Goal: Task Accomplishment & Management: Use online tool/utility

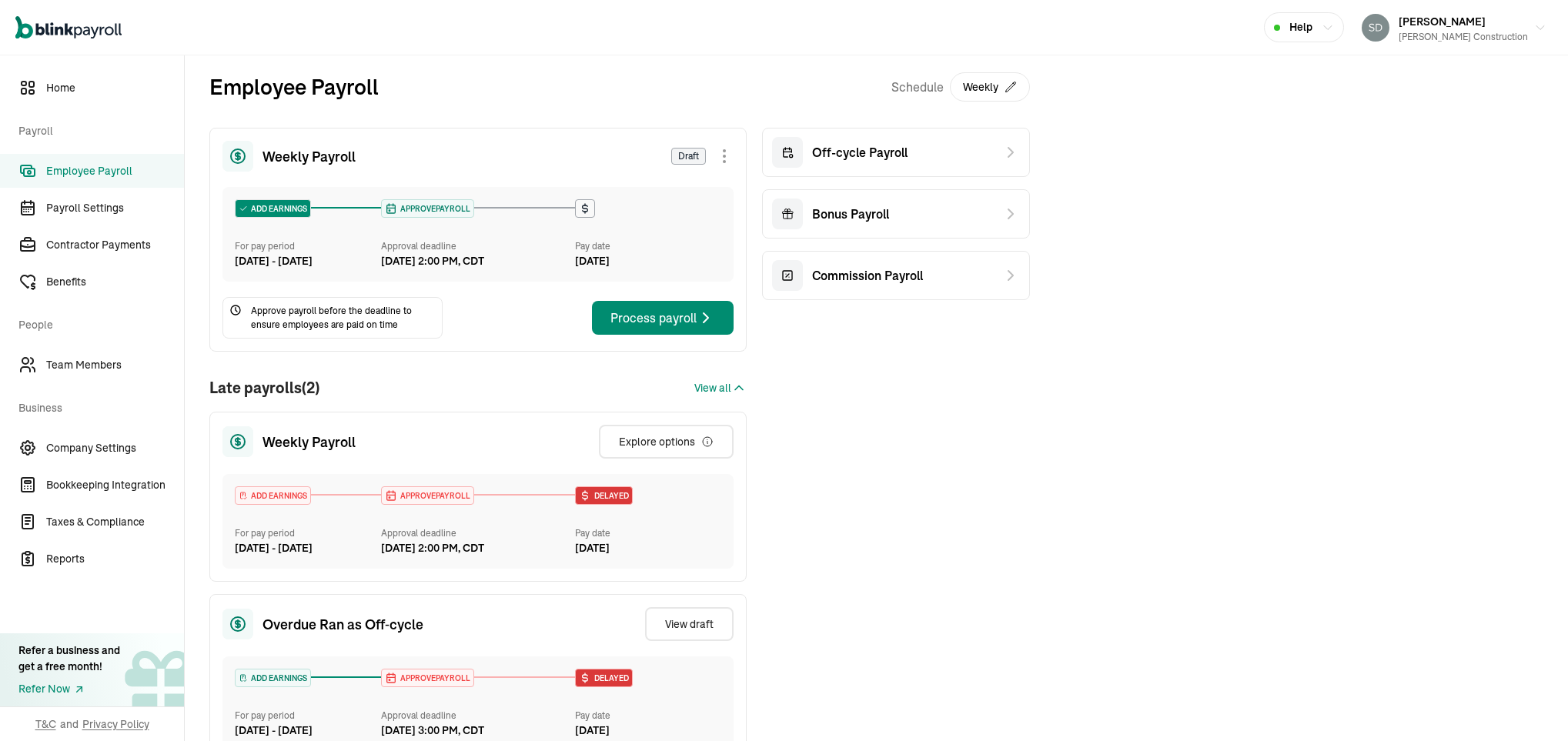
scroll to position [323, 0]
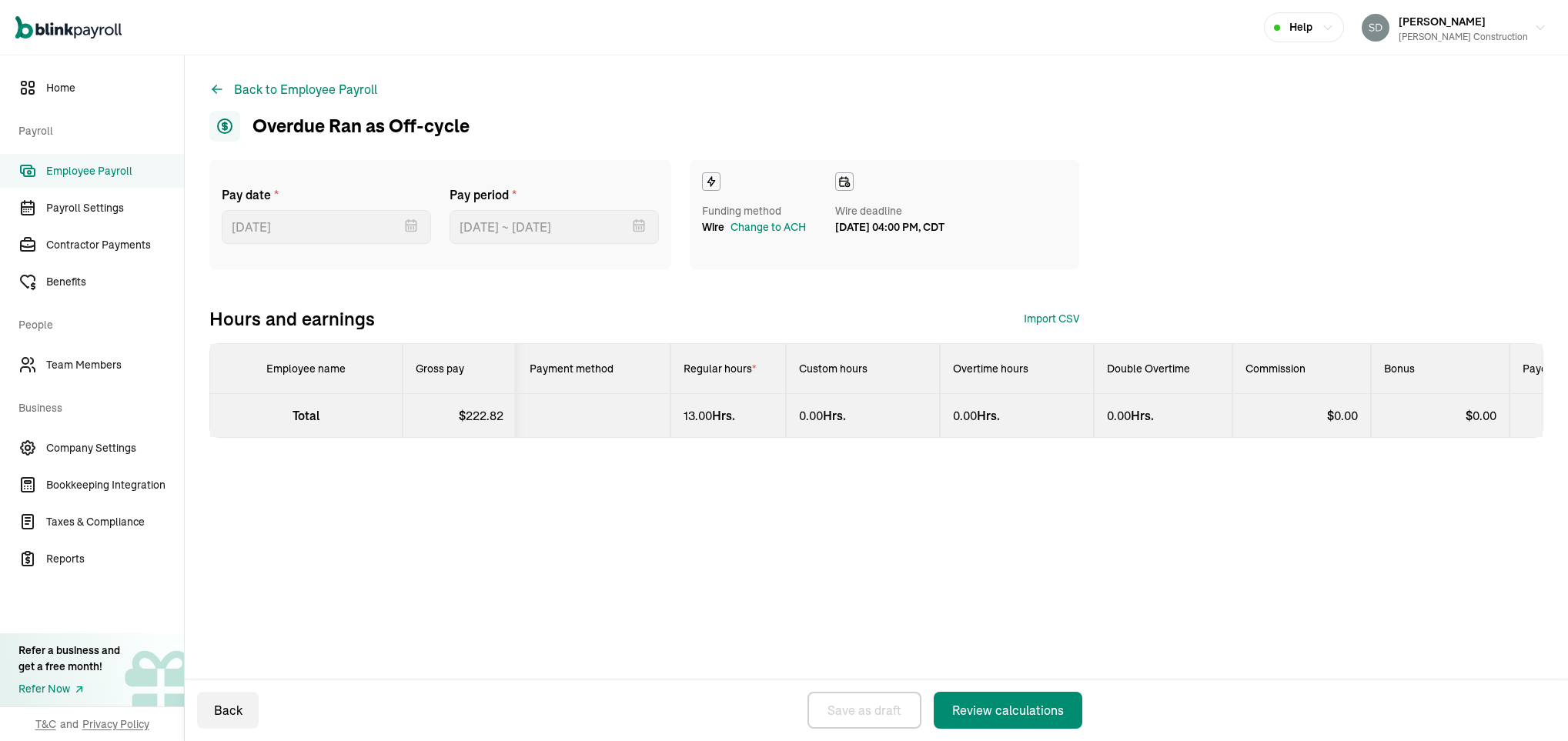
select select "manual"
select select "direct_deposit"
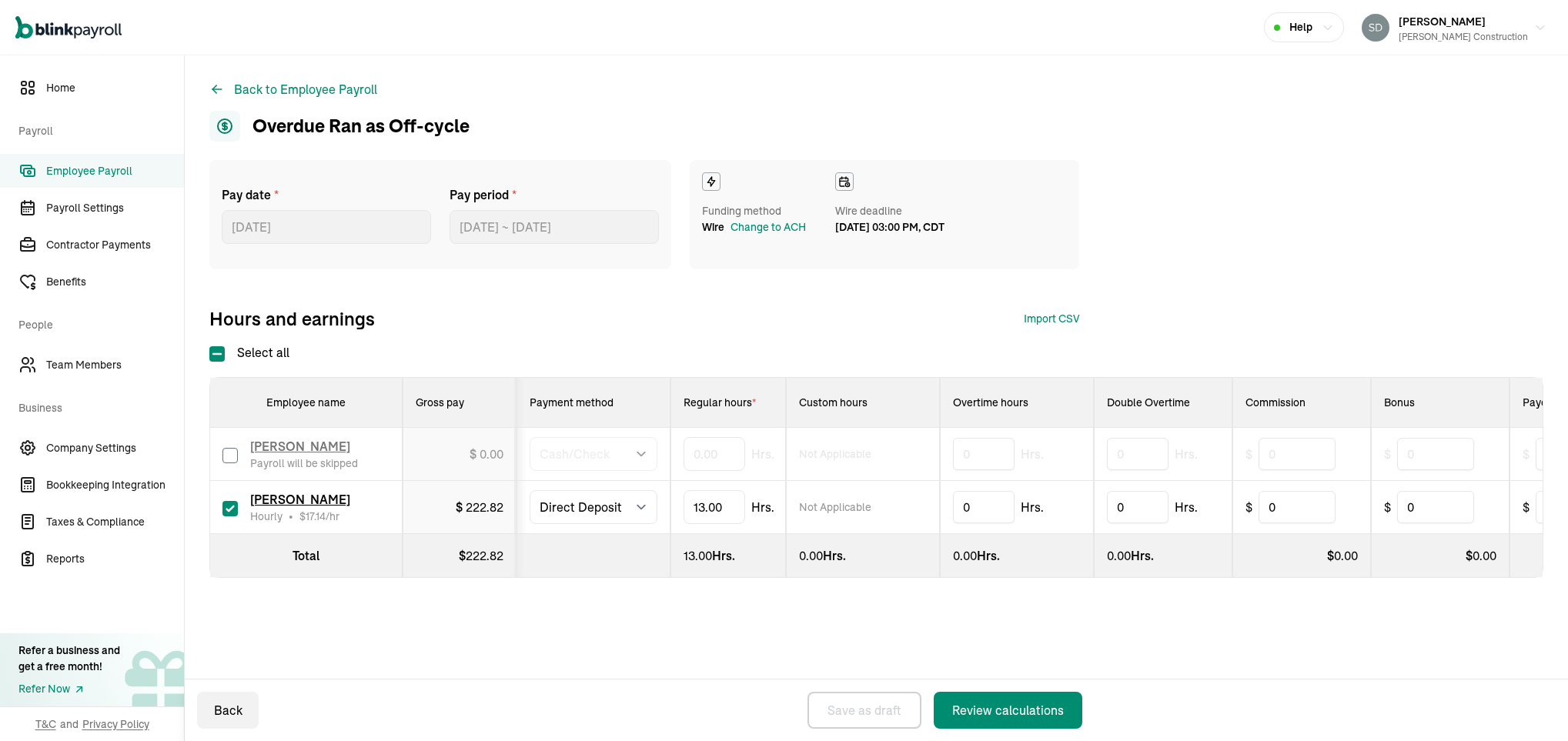
type input "[DATE]"
type input "[DATE] ~ [DATE]"
type input "14"
click at [253, 91] on button "Back to Employee Payroll" at bounding box center [293, 89] width 168 height 19
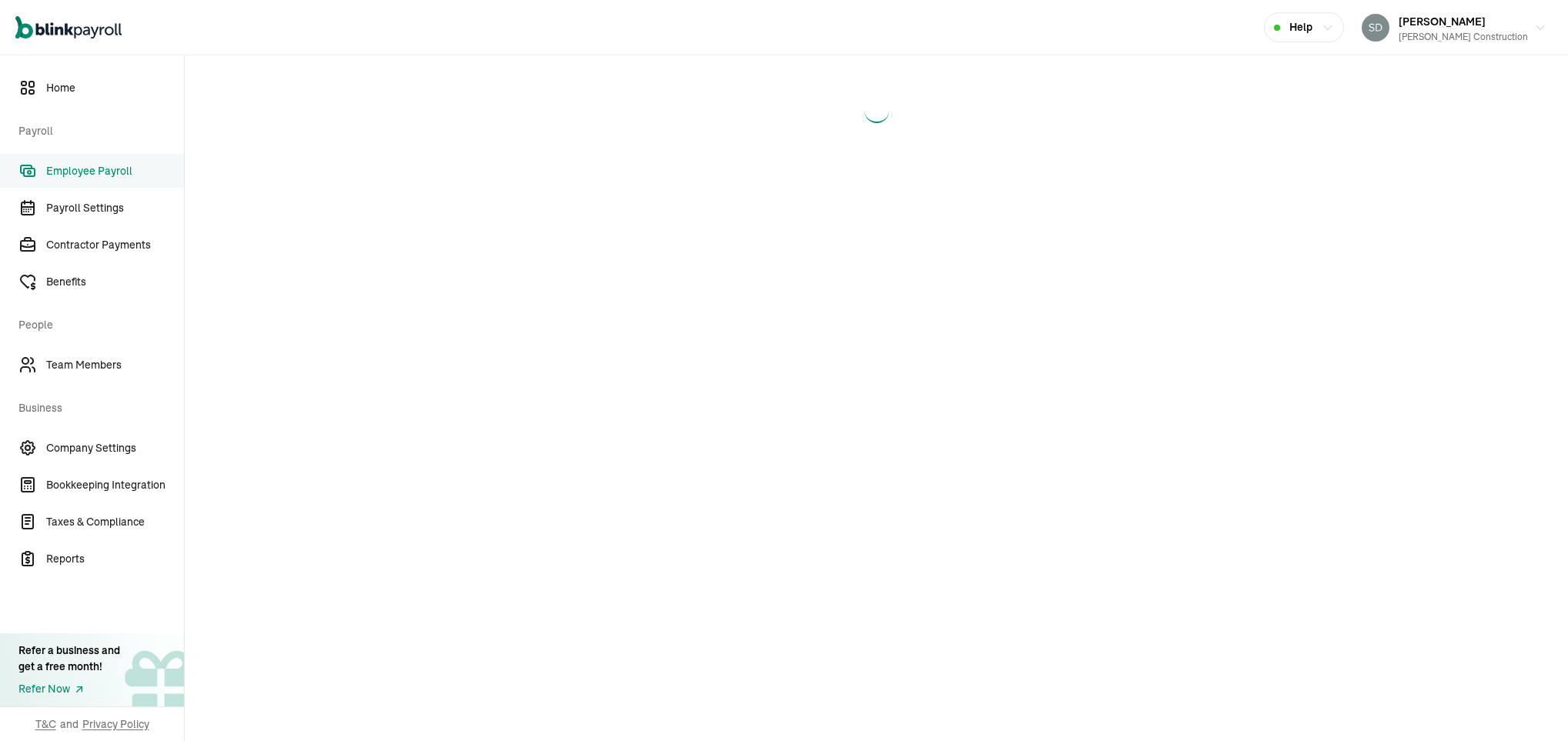
select select "direct_deposit"
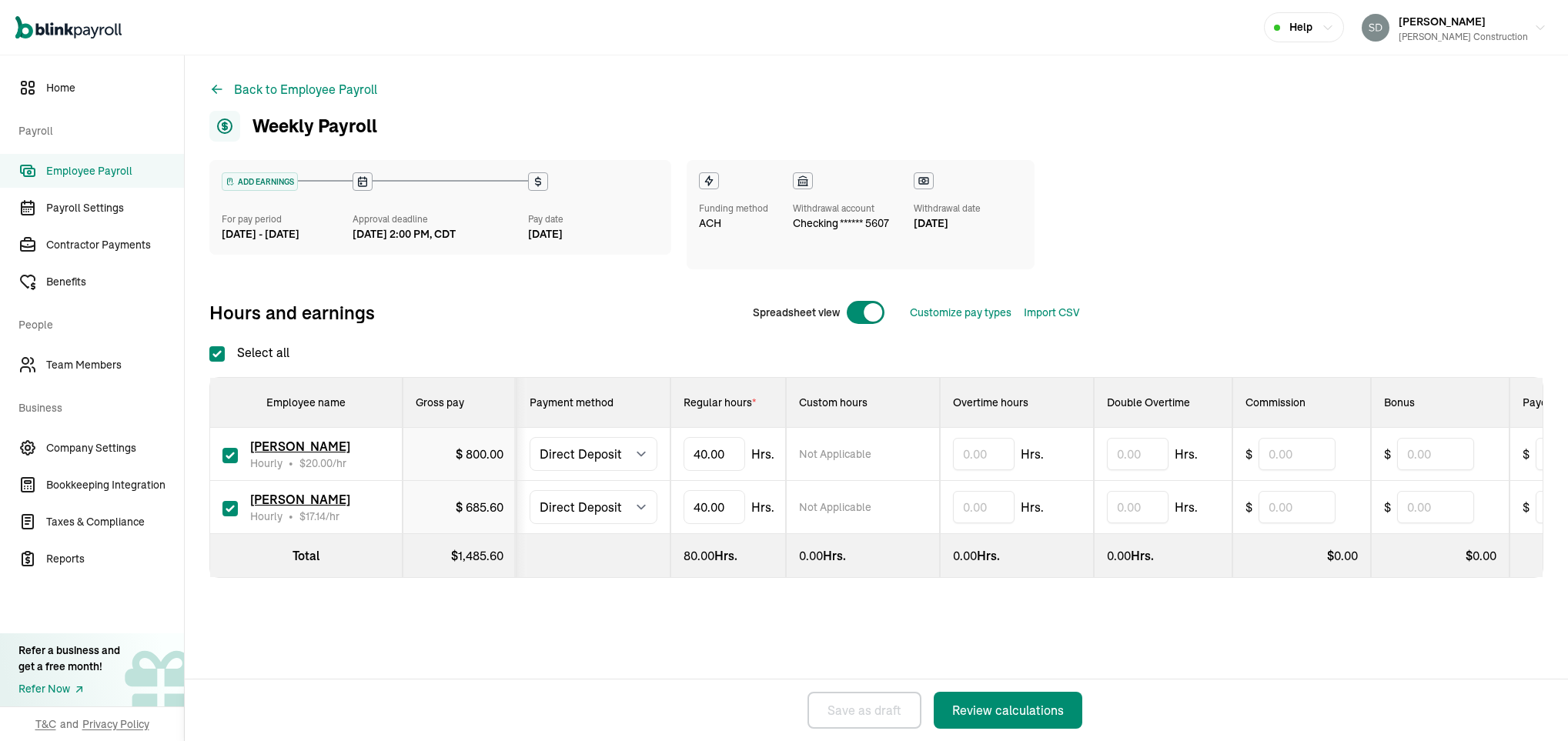
click at [1298, 129] on div "Back to Employee Payroll Weekly Payroll ADD EARNINGS For pay period [DATE] - [D…" at bounding box center [876, 360] width 1384 height 609
type input "4"
type input "5"
type input "4"
type input "14"
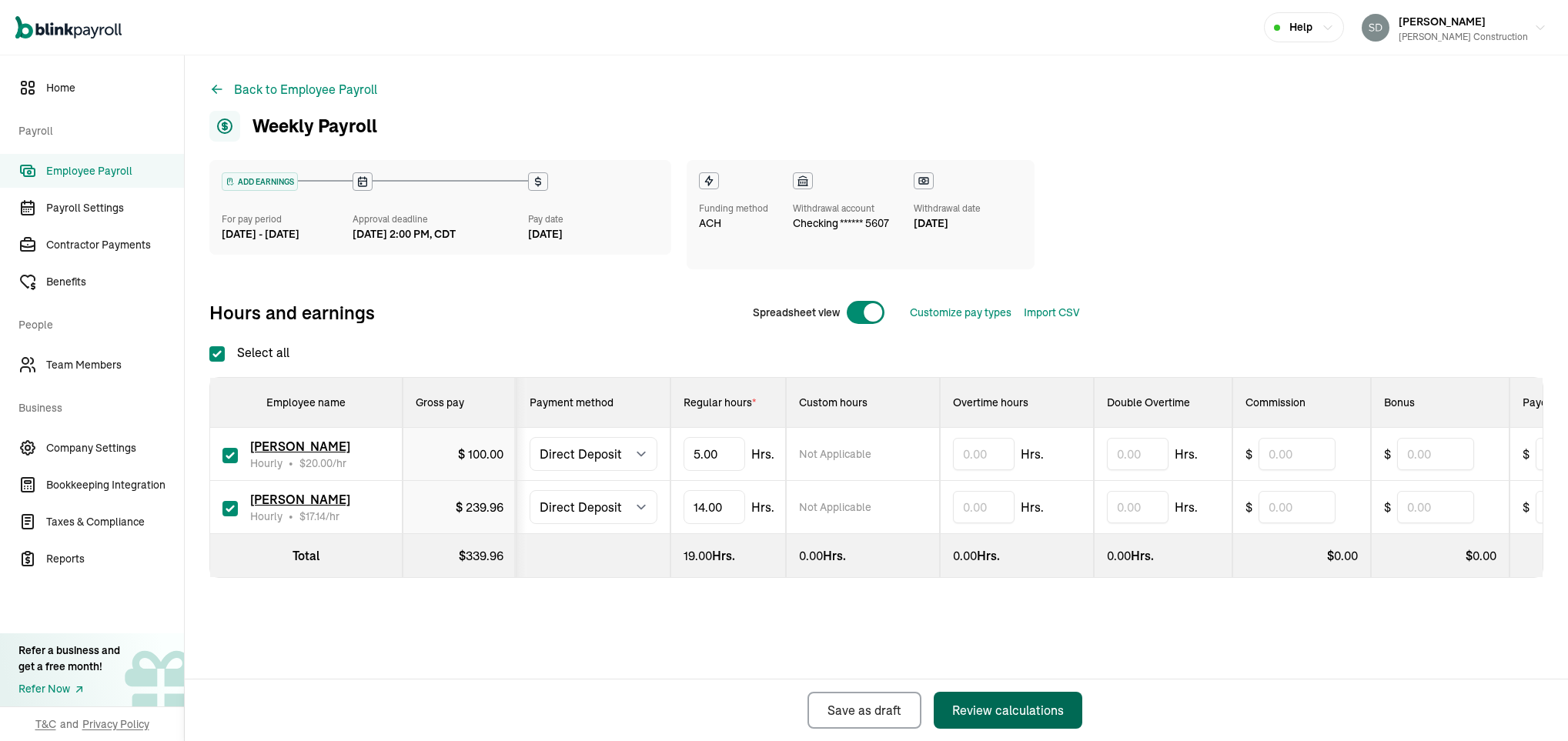
click at [1015, 705] on div "Review calculations" at bounding box center [1008, 710] width 112 height 19
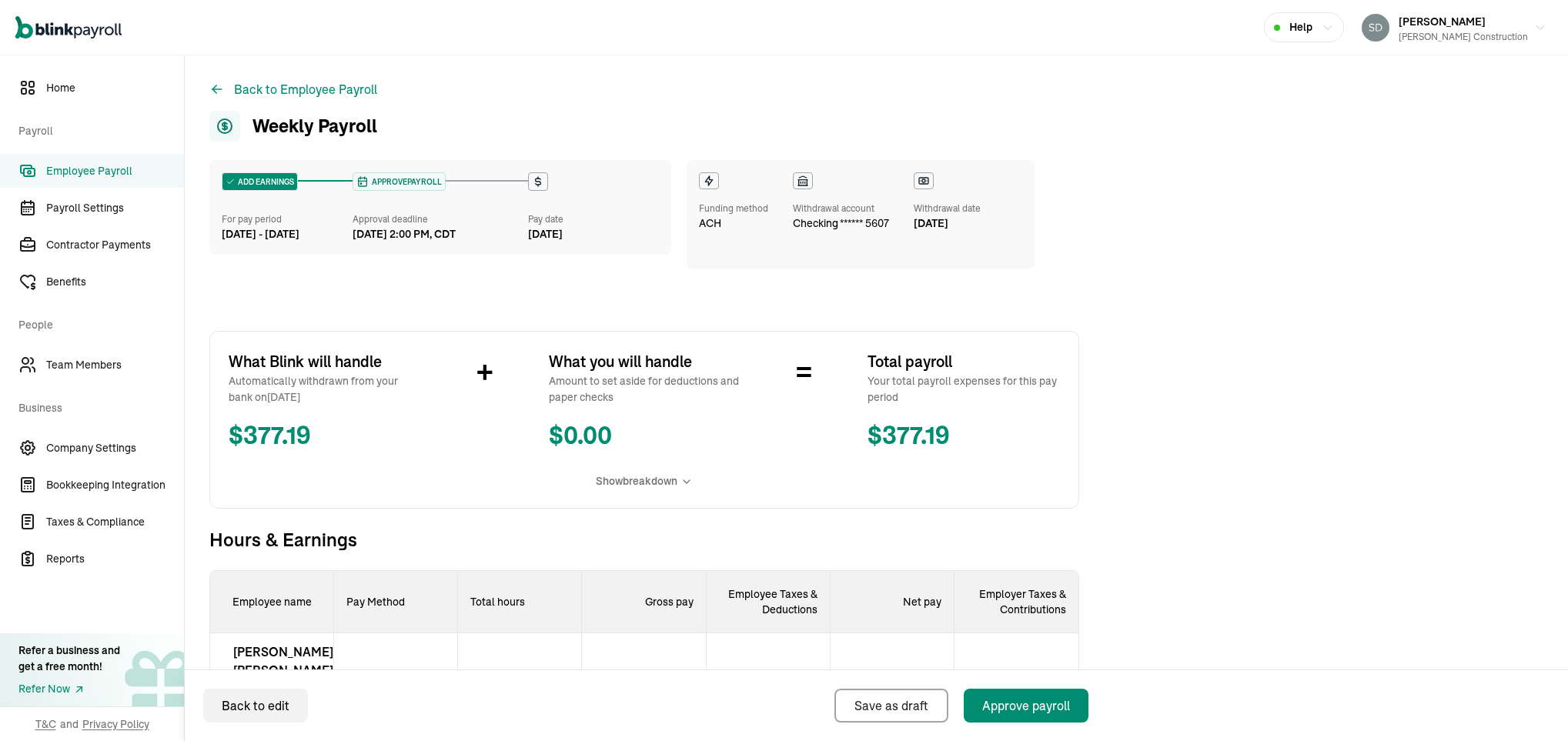
select select "direct_deposit"
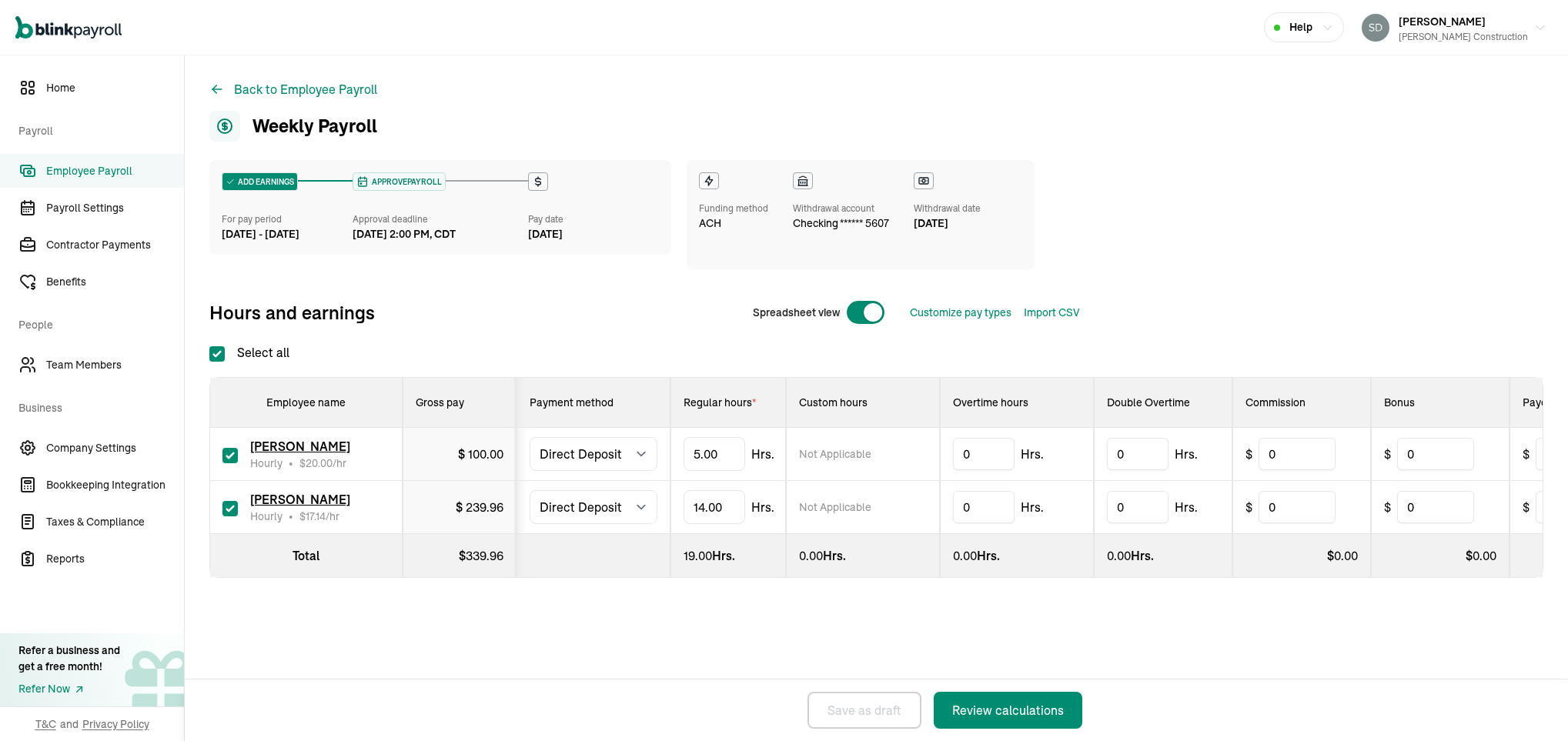
checkbox input "true"
type input "1"
type input "7"
click at [707, 502] on input "7" at bounding box center [714, 507] width 61 height 33
click at [984, 702] on div "Review calculations" at bounding box center [1008, 710] width 112 height 19
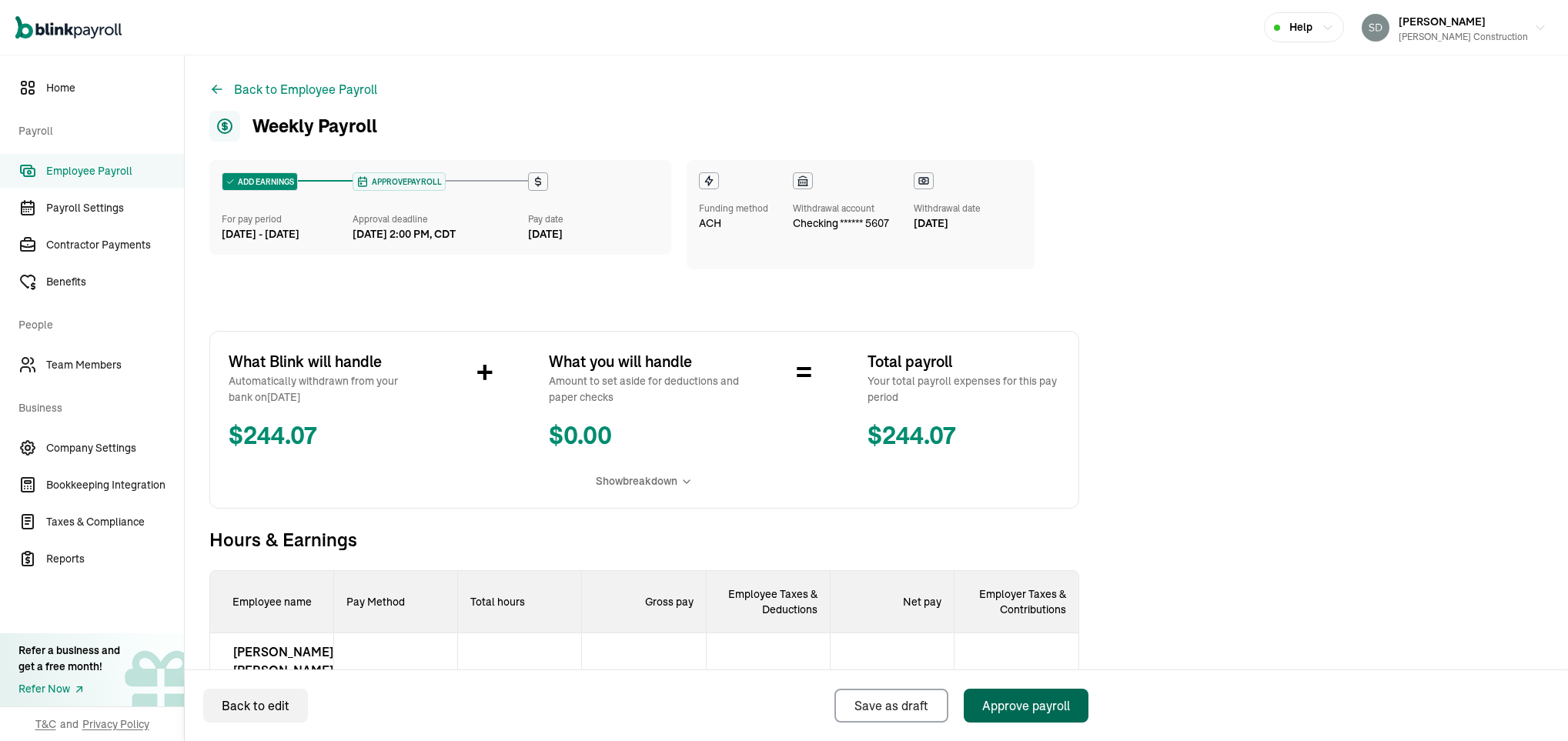
click at [1012, 700] on div "Approve payroll" at bounding box center [1026, 705] width 88 height 19
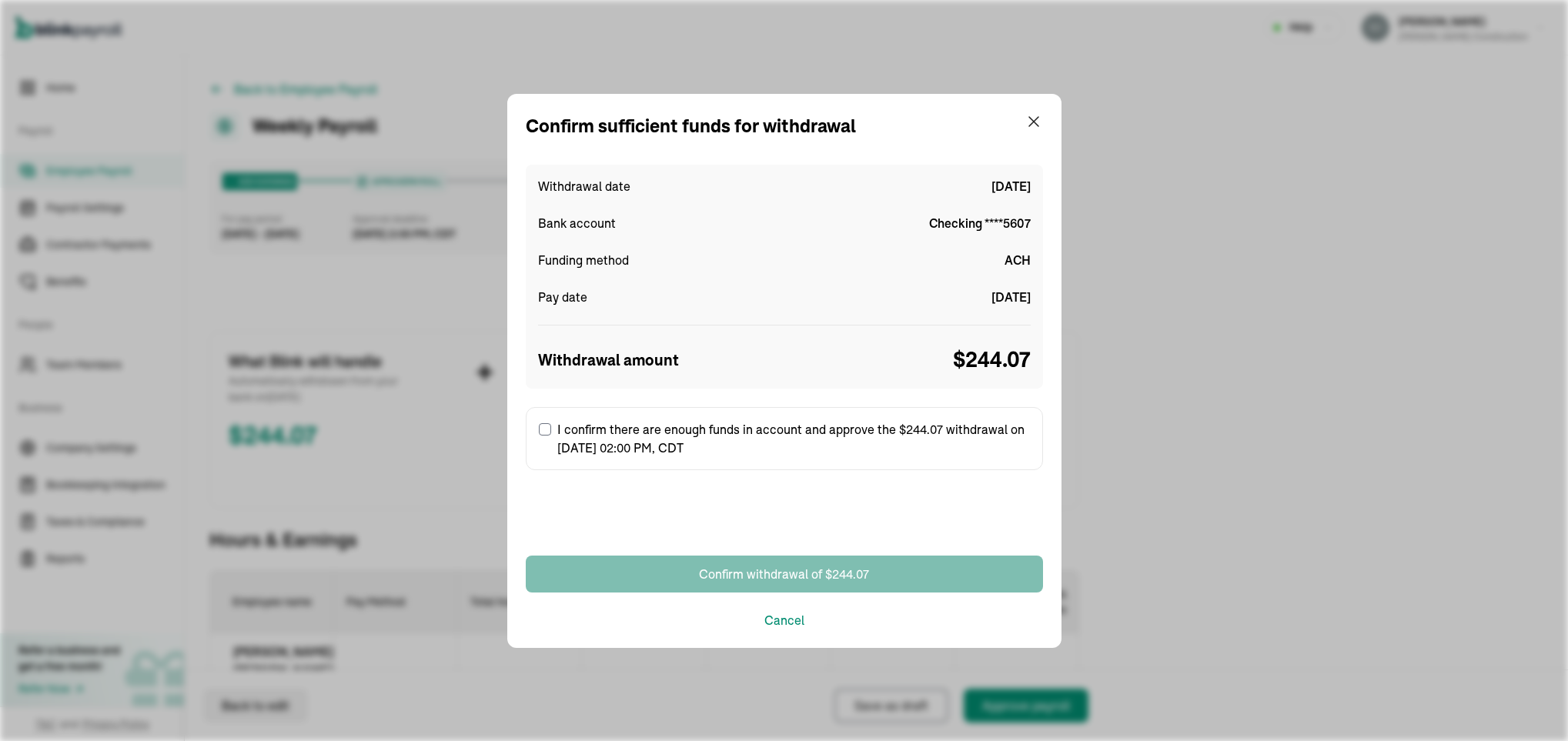
click at [548, 429] on input "I confirm there are enough funds in account and approve the $244.07 withdrawal …" at bounding box center [545, 430] width 12 height 12
checkbox input "true"
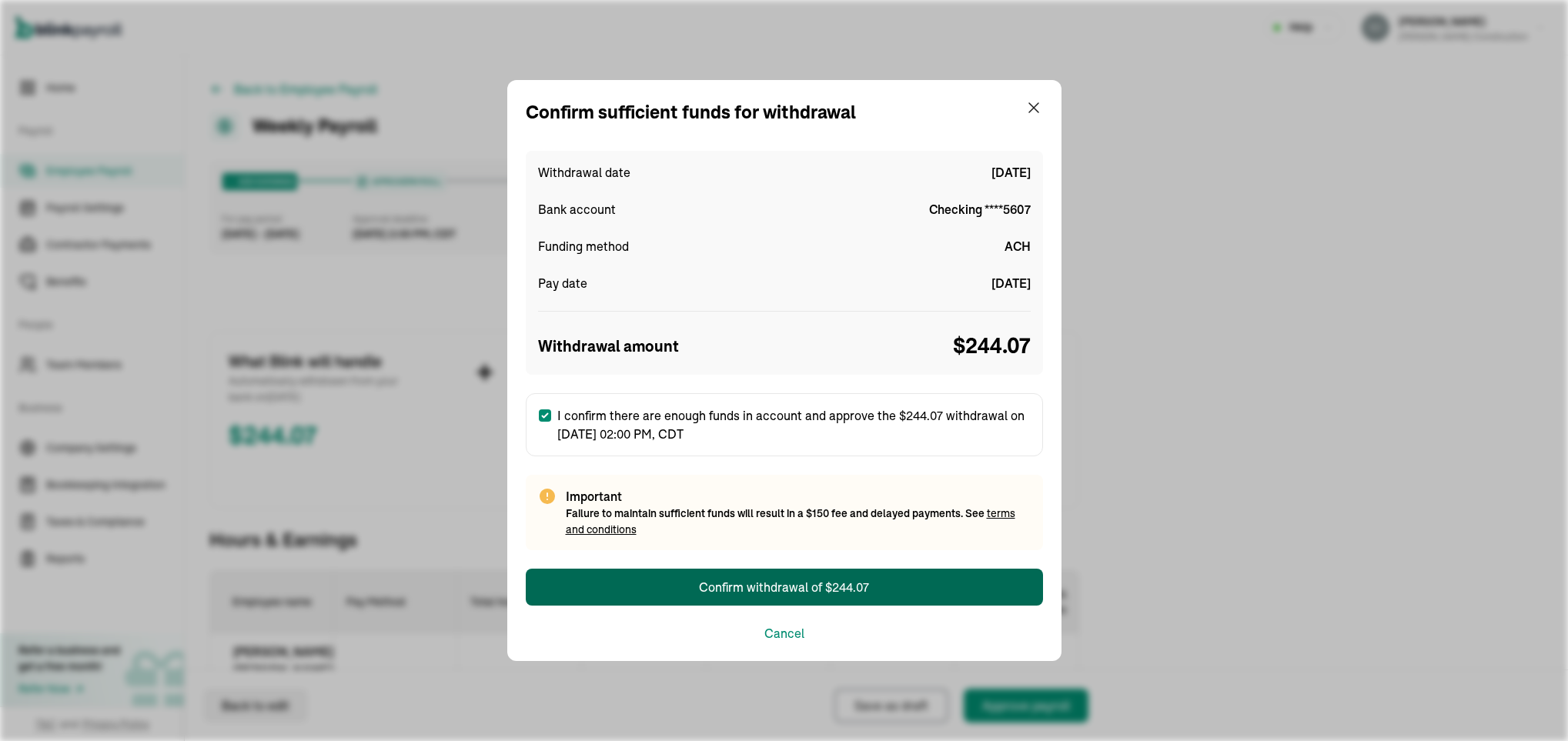
click at [669, 591] on button "Confirm withdrawal of $244.07" at bounding box center [785, 587] width 518 height 37
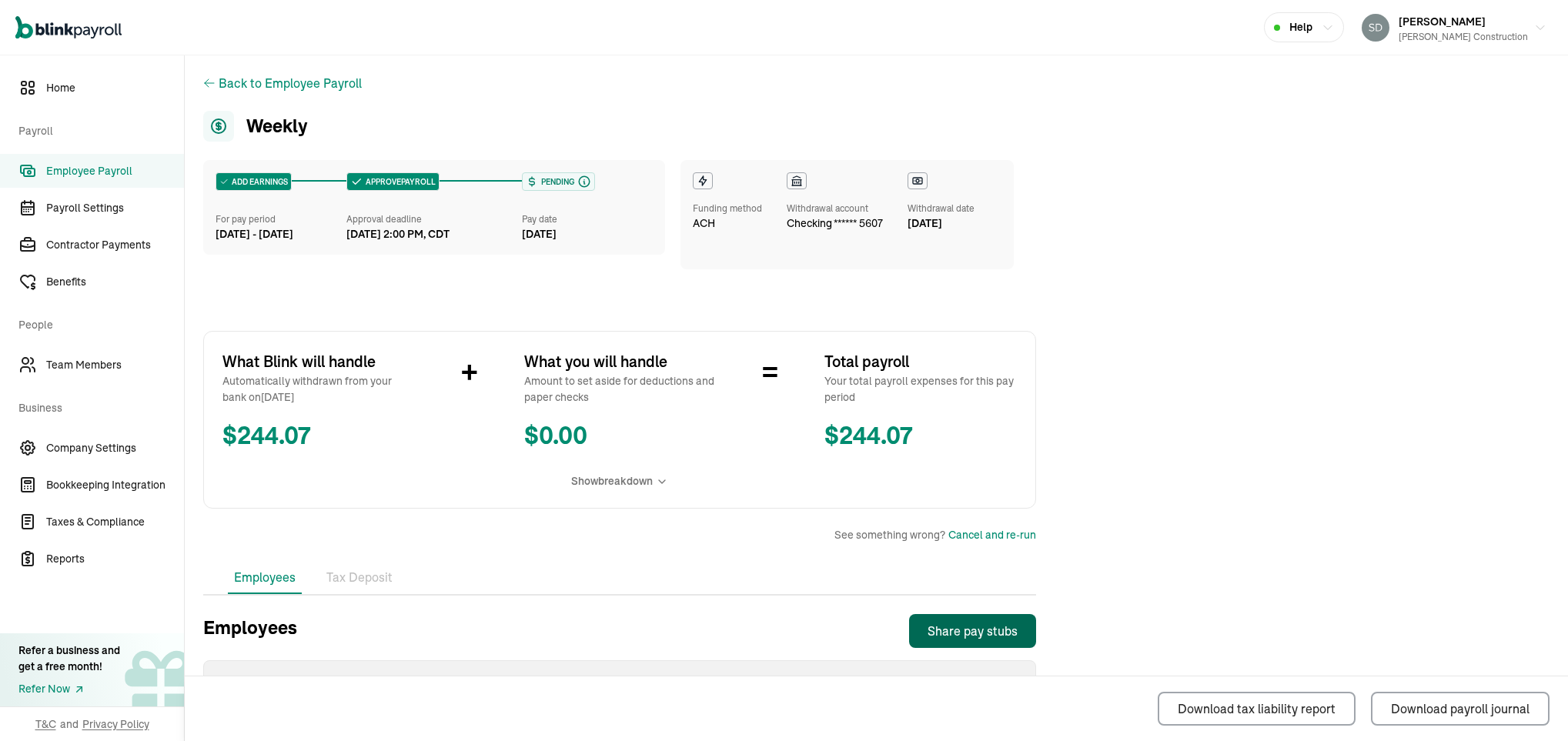
click at [965, 630] on div "Share pay stubs" at bounding box center [972, 631] width 90 height 19
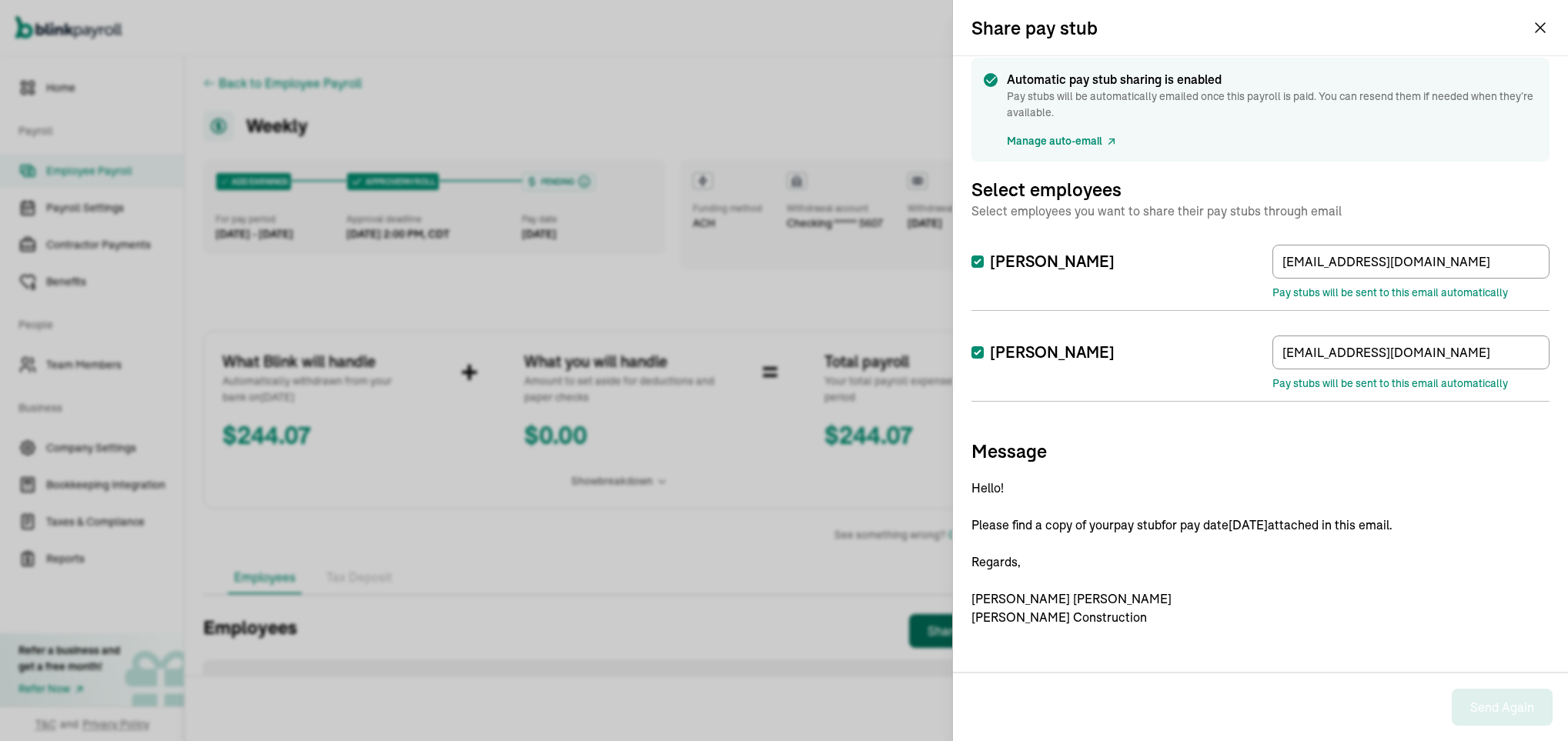
scroll to position [16, 0]
